Goal: Information Seeking & Learning: Learn about a topic

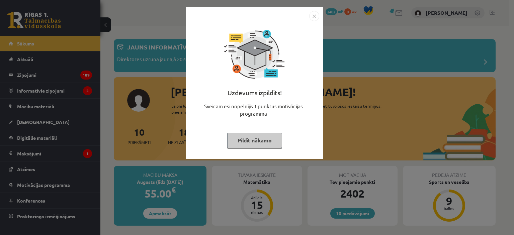
click at [313, 16] on img "Close" at bounding box center [314, 16] width 10 height 10
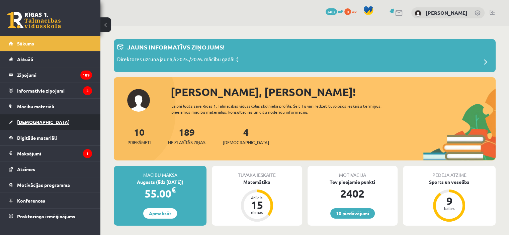
click at [28, 126] on link "[DEMOGRAPHIC_DATA]" at bounding box center [50, 122] width 83 height 15
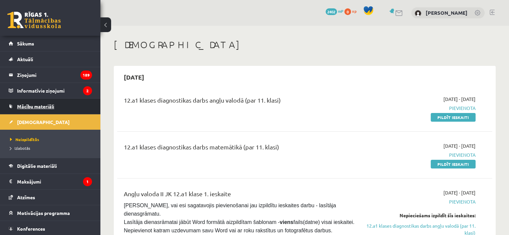
click at [50, 102] on link "Mācību materiāli" at bounding box center [50, 106] width 83 height 15
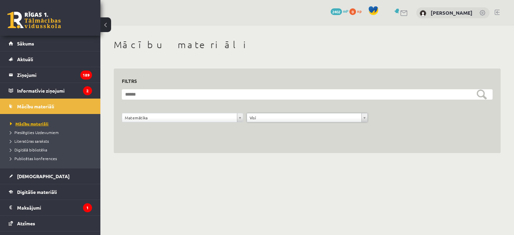
click at [37, 122] on span "Mācību materiāli" at bounding box center [29, 123] width 39 height 5
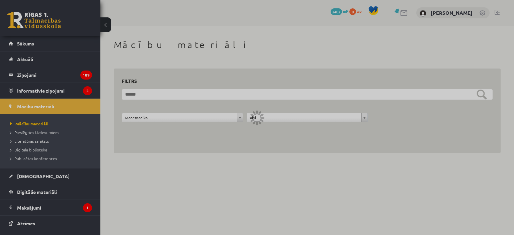
click at [37, 122] on div at bounding box center [257, 117] width 514 height 235
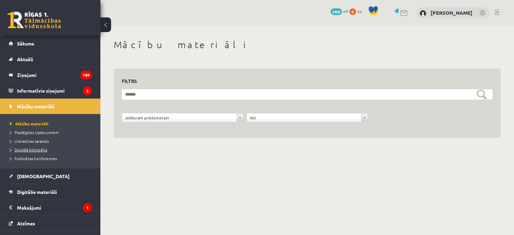
click at [36, 149] on span "Digitālā bibliotēka" at bounding box center [28, 149] width 37 height 5
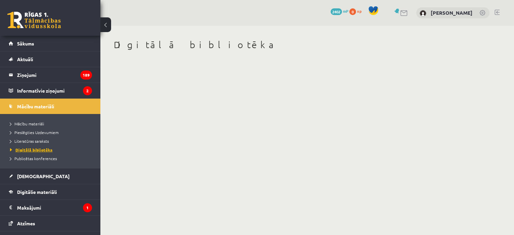
click at [36, 149] on span "Digitālā bibliotēka" at bounding box center [31, 149] width 43 height 5
click at [29, 124] on span "Mācību materiāli" at bounding box center [27, 123] width 34 height 5
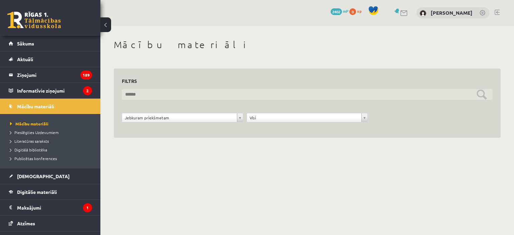
click at [125, 95] on input "text" at bounding box center [307, 94] width 371 height 10
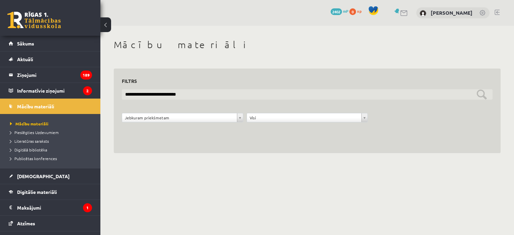
type input "**********"
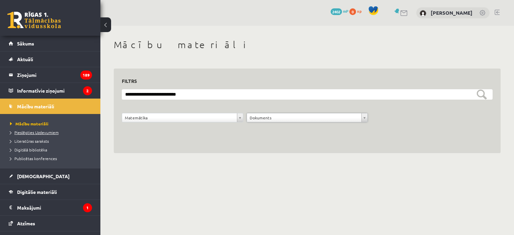
click at [33, 131] on span "Pieslēgties Uzdevumiem" at bounding box center [34, 132] width 49 height 5
